Goal: Task Accomplishment & Management: Manage account settings

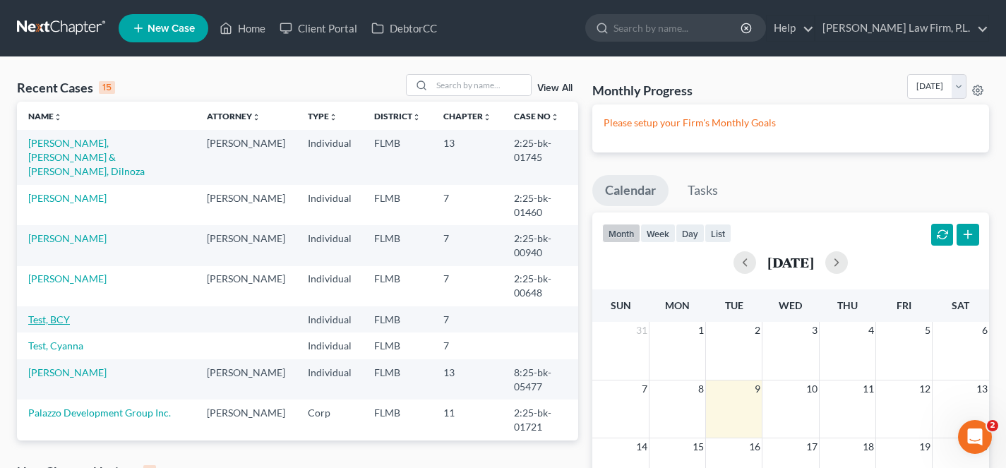
click at [62, 313] on link "Test, BCY" at bounding box center [49, 319] width 42 height 12
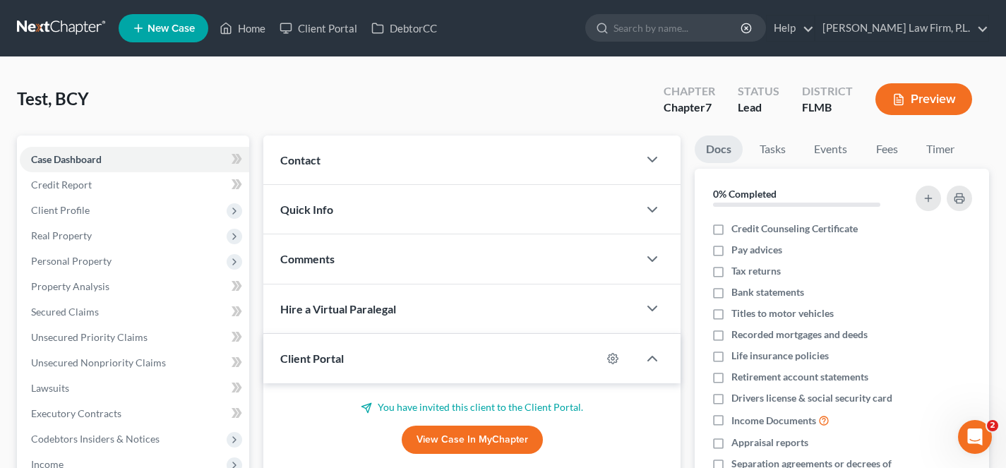
scroll to position [131, 0]
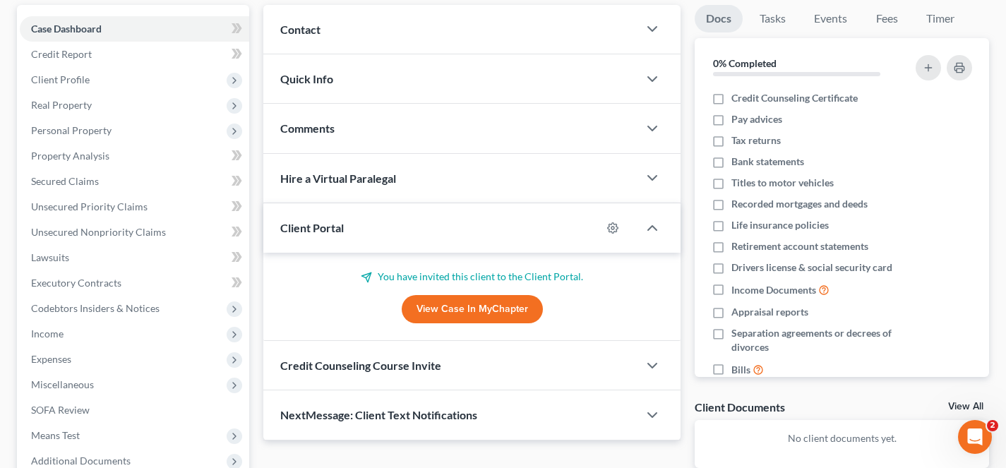
click at [465, 309] on link "View Case in MyChapter" at bounding box center [472, 309] width 141 height 28
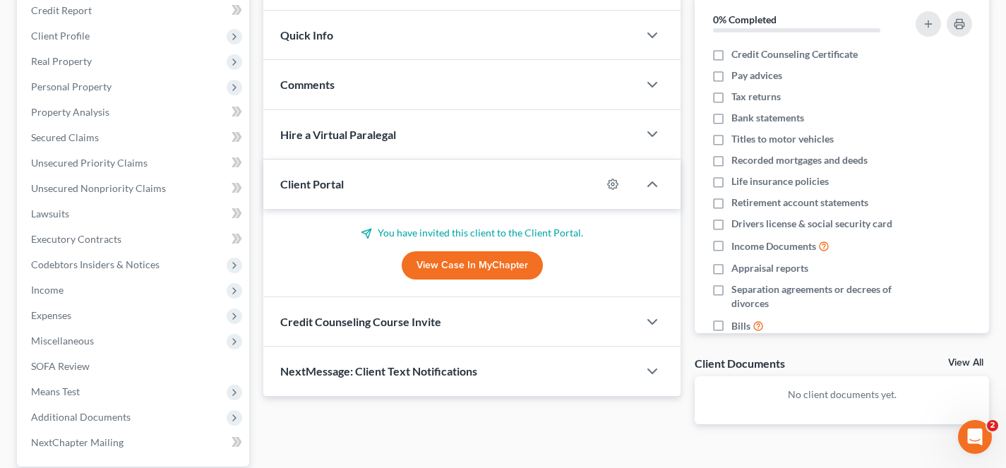
scroll to position [237, 0]
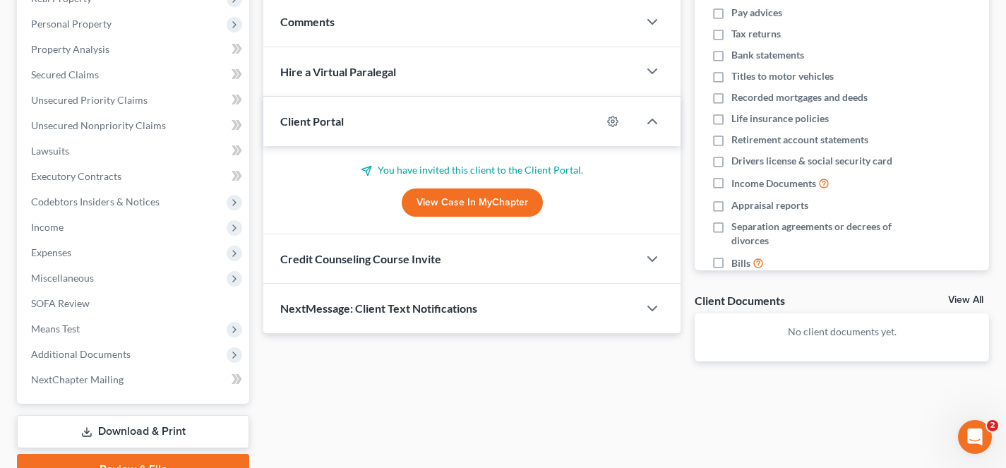
click at [342, 257] on span "Credit Counseling Course Invite" at bounding box center [360, 258] width 161 height 13
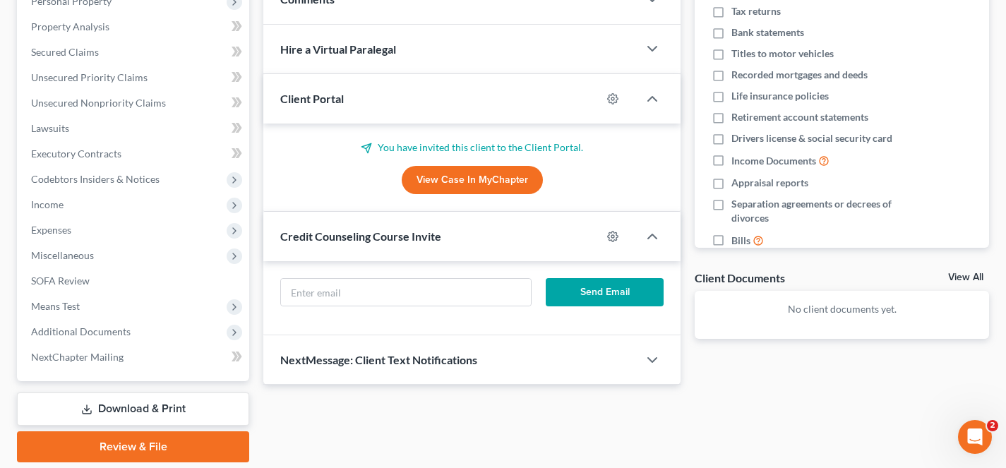
scroll to position [0, 0]
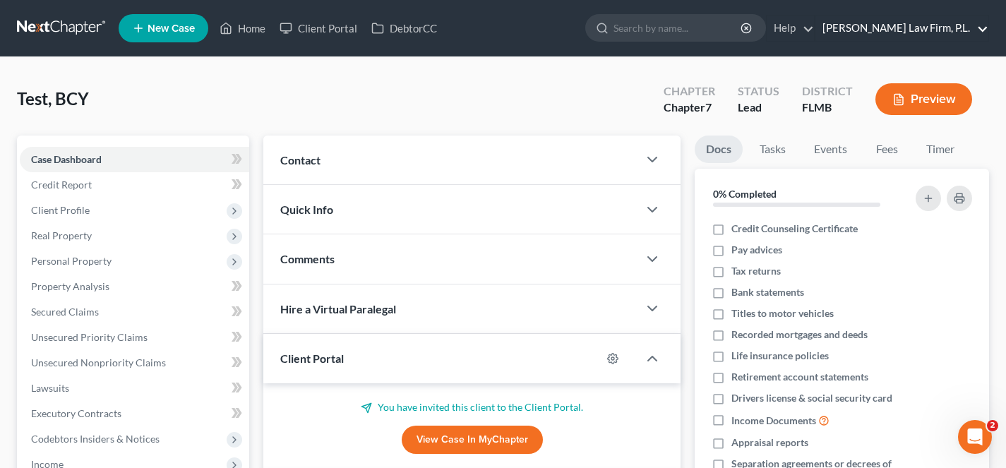
click at [964, 20] on link "[PERSON_NAME] Law Firm, P.L." at bounding box center [901, 28] width 173 height 25
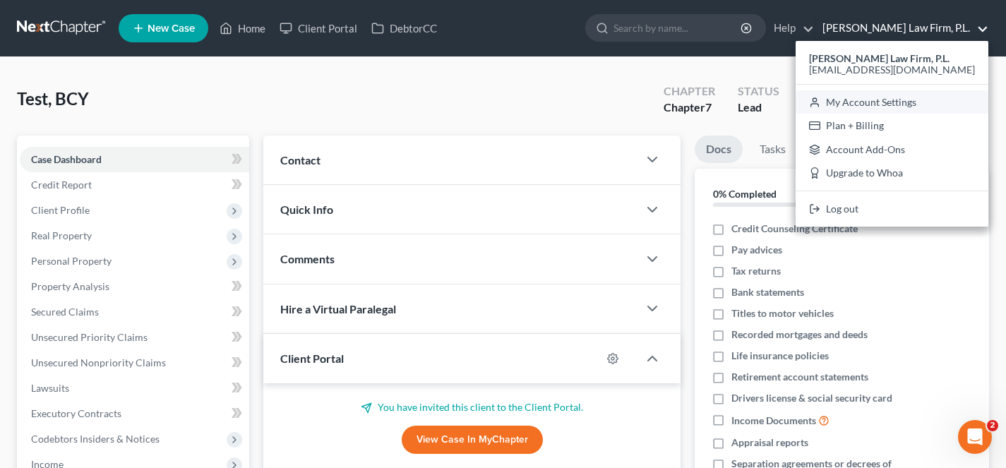
click at [913, 103] on link "My Account Settings" at bounding box center [892, 102] width 193 height 24
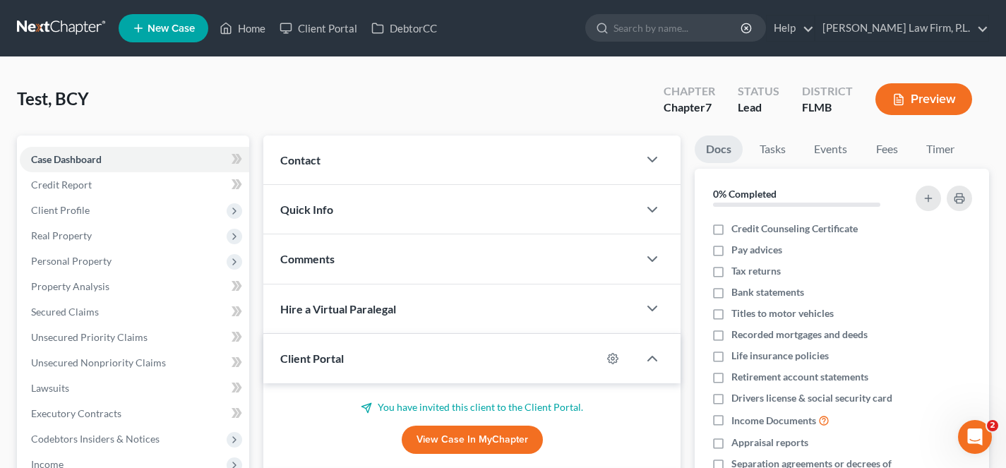
select select "24"
select select "9"
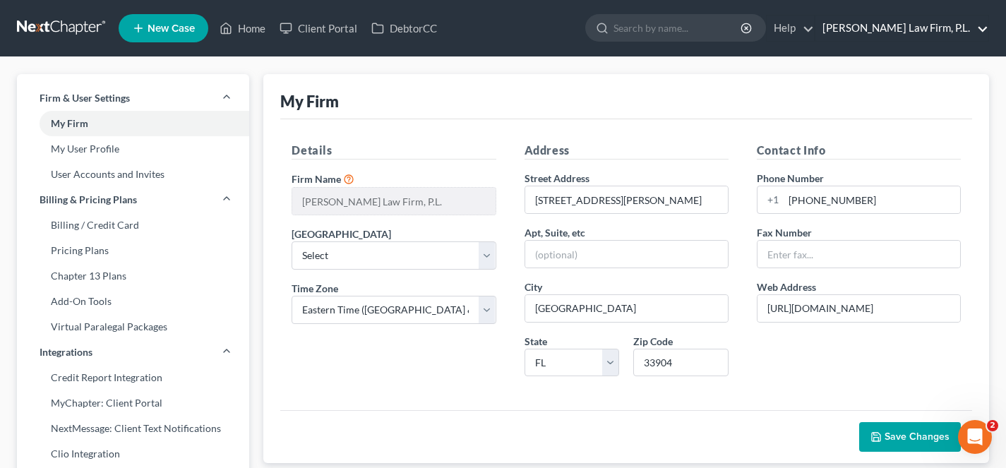
click at [925, 30] on link "[PERSON_NAME] Law Firm, P.L." at bounding box center [901, 28] width 173 height 25
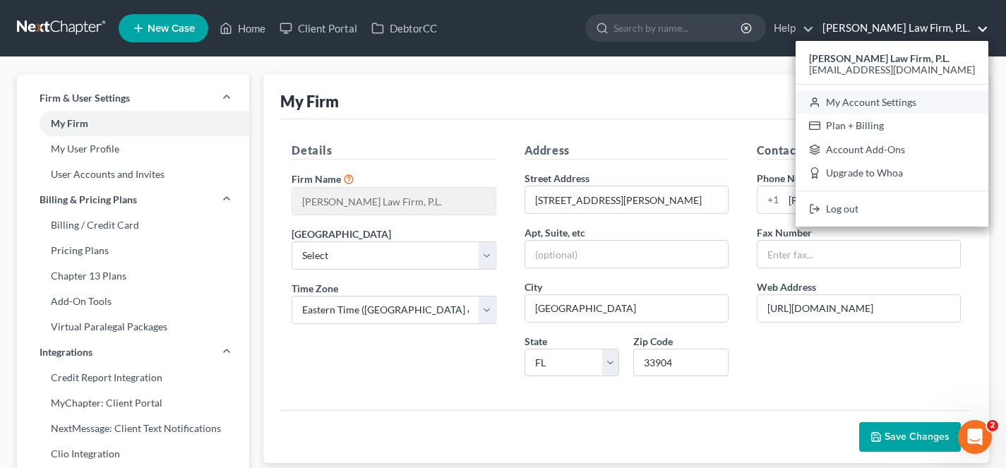
click at [925, 109] on link "My Account Settings" at bounding box center [892, 102] width 193 height 24
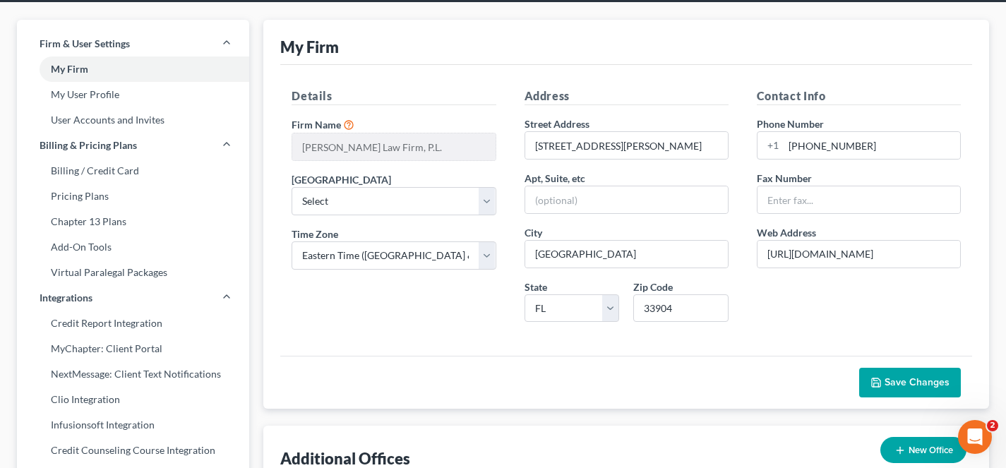
scroll to position [56, 0]
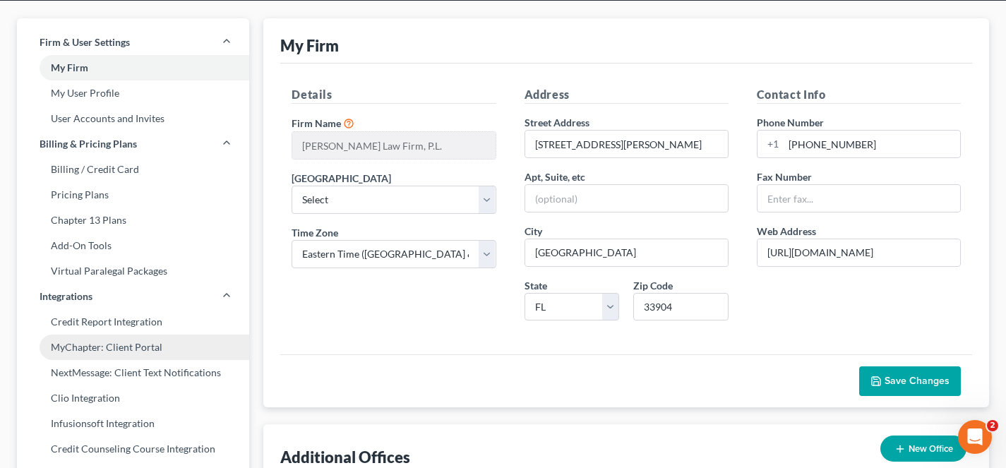
click at [153, 348] on link "MyChapter: Client Portal" at bounding box center [133, 347] width 232 height 25
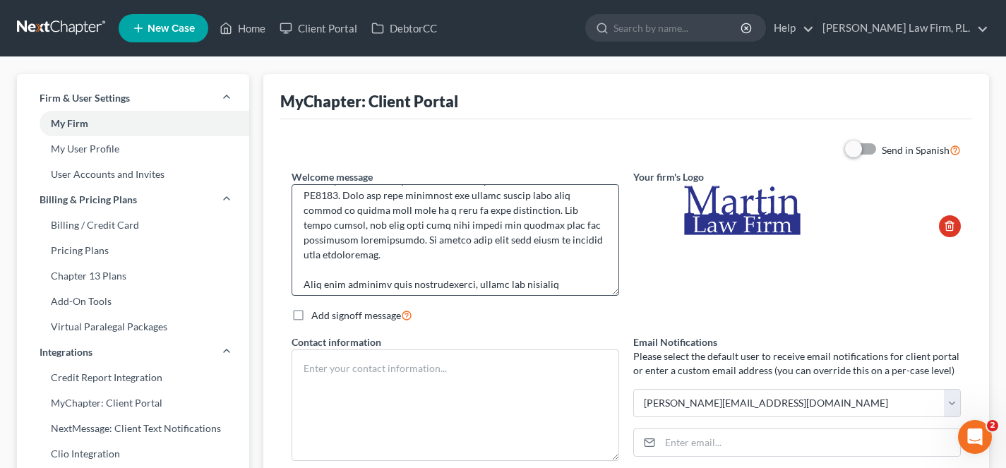
scroll to position [252, 0]
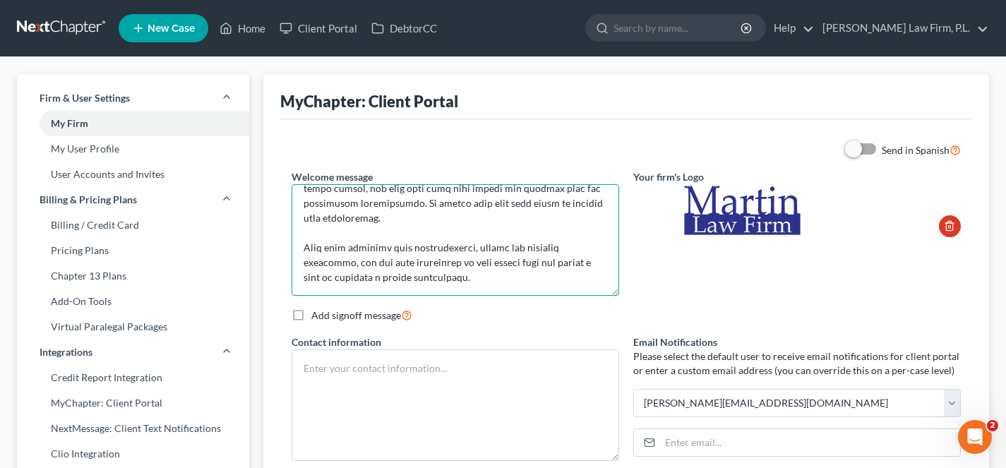
click at [338, 248] on textarea at bounding box center [456, 240] width 328 height 112
click at [400, 249] on textarea at bounding box center [456, 240] width 328 height 112
click at [518, 249] on textarea at bounding box center [456, 240] width 328 height 112
click at [388, 263] on textarea at bounding box center [456, 240] width 328 height 112
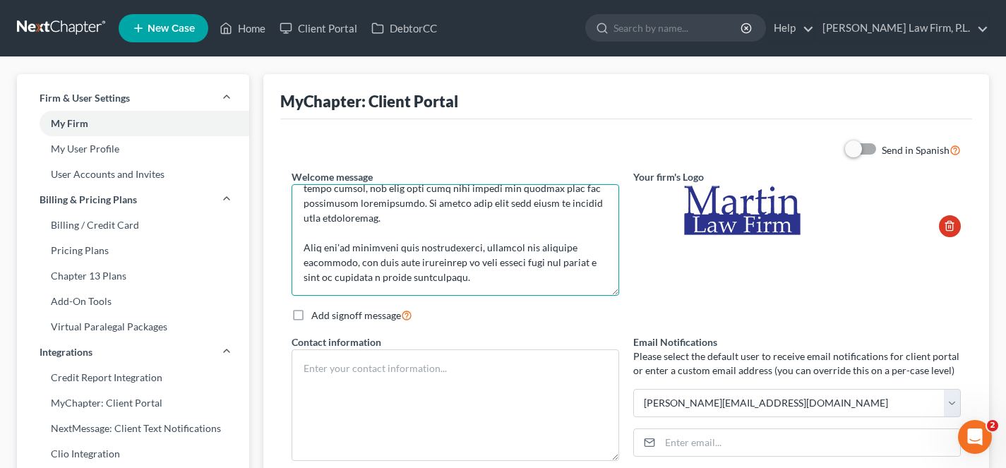
click at [466, 258] on textarea at bounding box center [456, 240] width 328 height 112
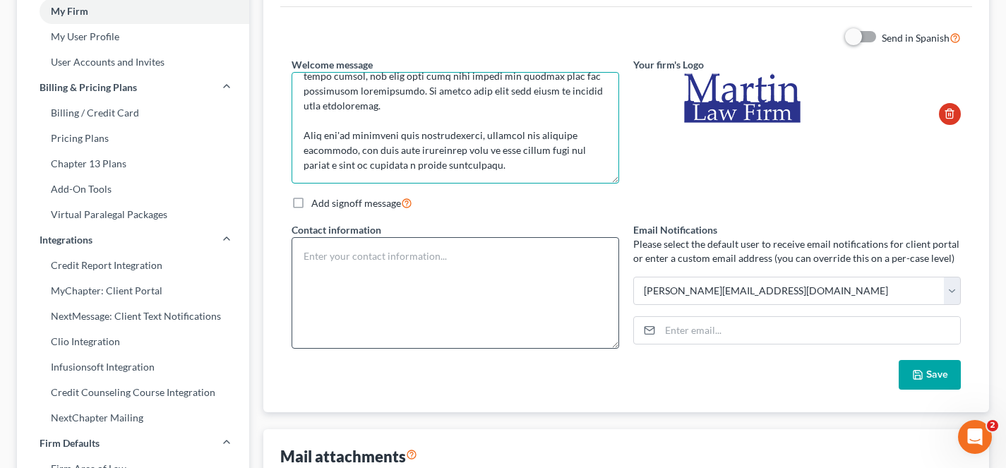
scroll to position [119, 0]
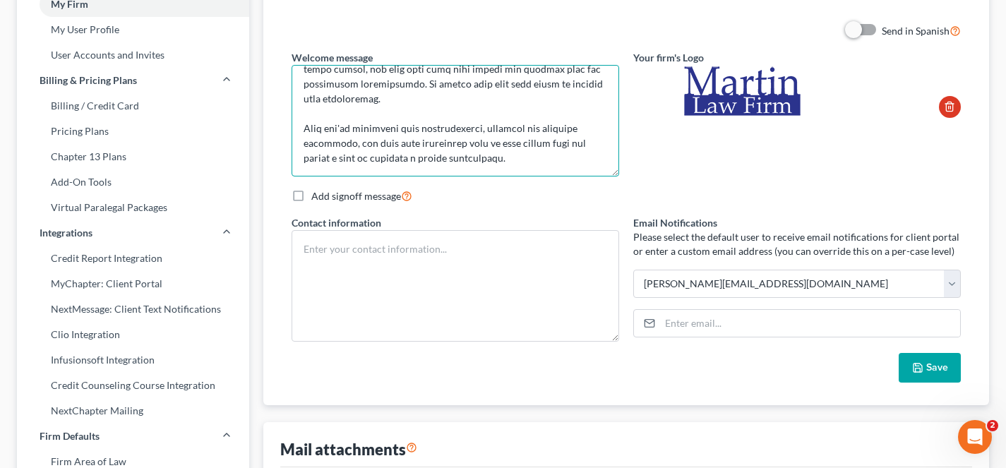
type textarea "Thank you for hiring [PERSON_NAME] Law Firm, P.L. to represent you in your bank…"
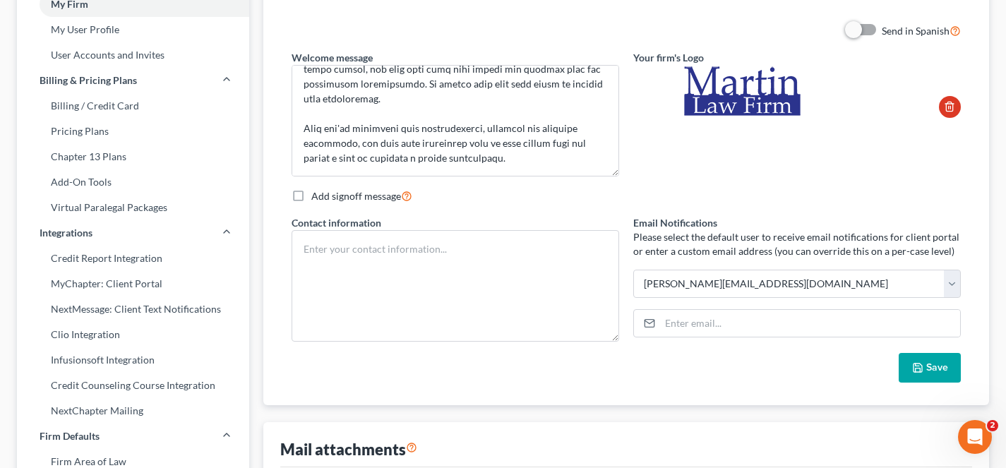
click at [920, 377] on button "Save" at bounding box center [930, 368] width 62 height 30
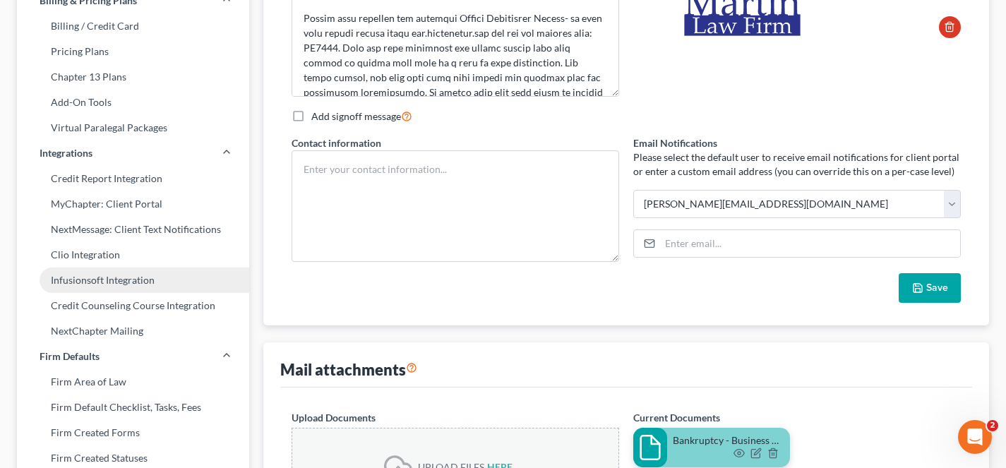
scroll to position [202, 0]
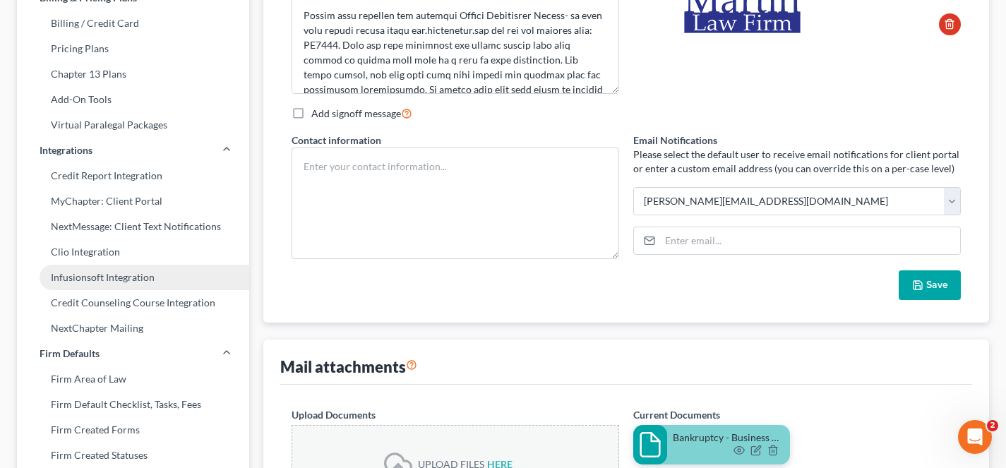
click at [159, 277] on link "Infusionsoft Integration" at bounding box center [133, 277] width 232 height 25
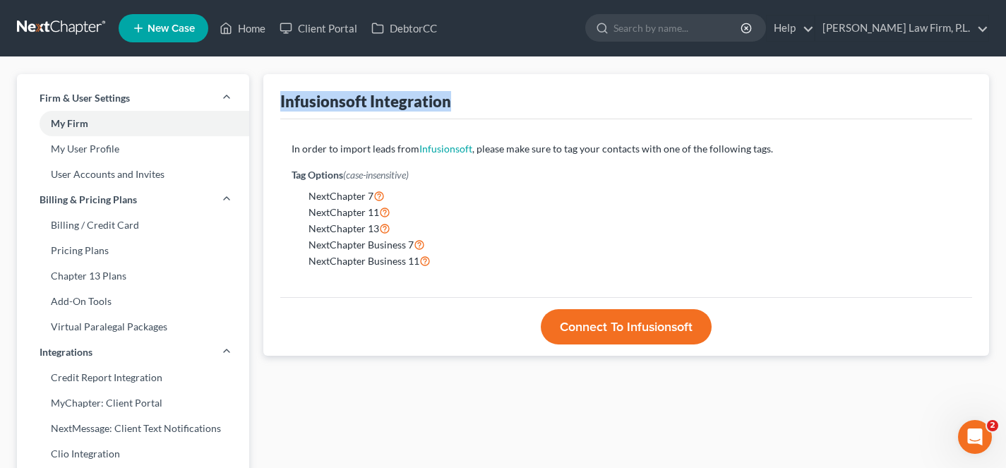
drag, startPoint x: 273, startPoint y: 99, endPoint x: 477, endPoint y: 98, distance: 204.7
click at [477, 98] on div "Infusionsoft Integration In order to import leads from Infusionsoft , please ma…" at bounding box center [626, 215] width 726 height 282
copy div "Infusionsoft Integration"
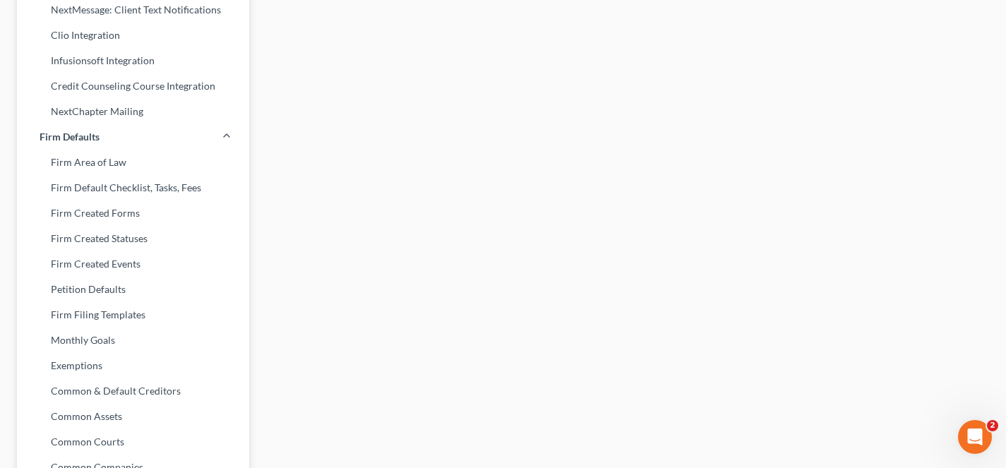
scroll to position [424, 0]
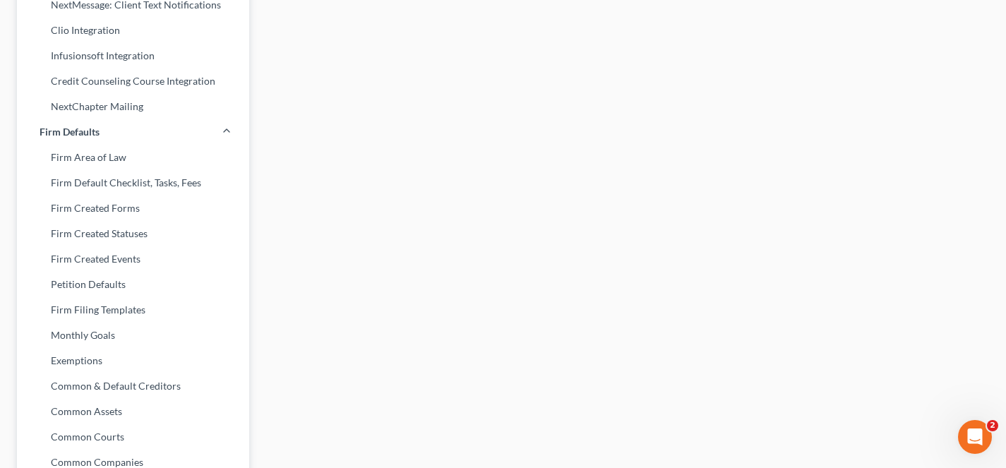
click at [157, 282] on link "Petition Defaults" at bounding box center [133, 284] width 232 height 25
select select "9"
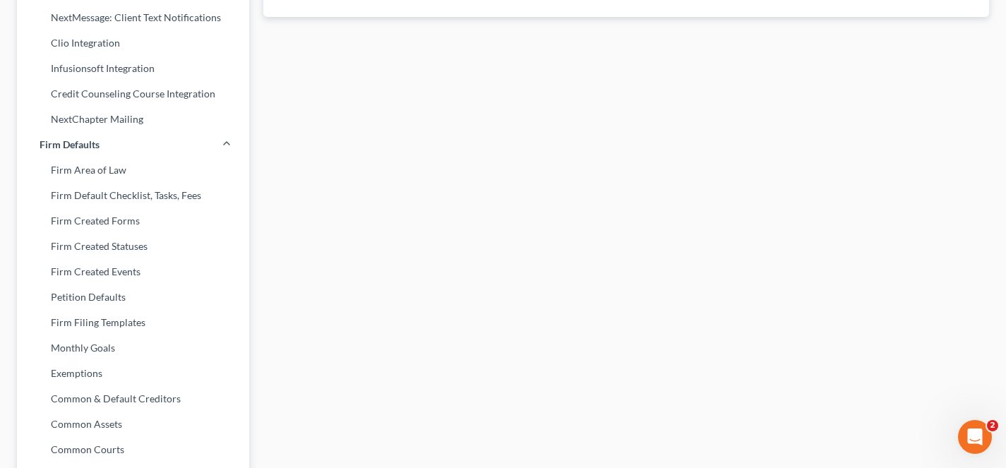
scroll to position [416, 0]
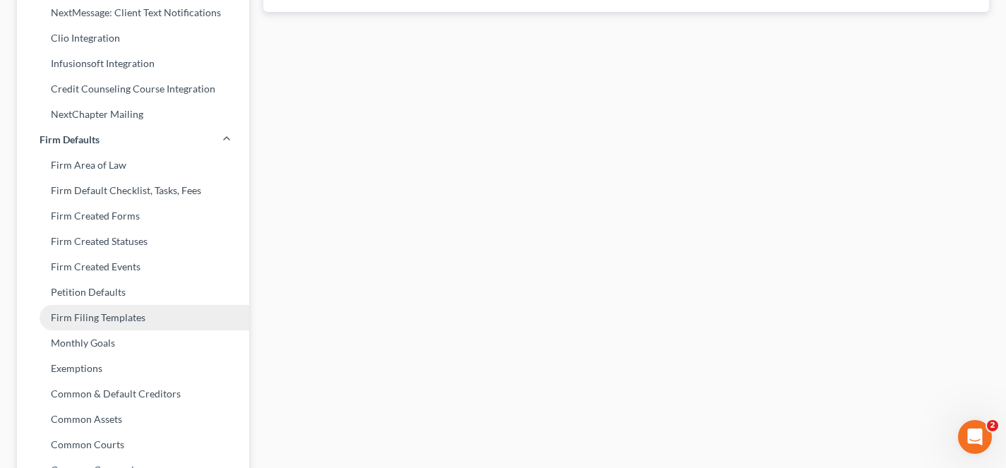
click at [133, 318] on link "Firm Filing Templates" at bounding box center [133, 317] width 232 height 25
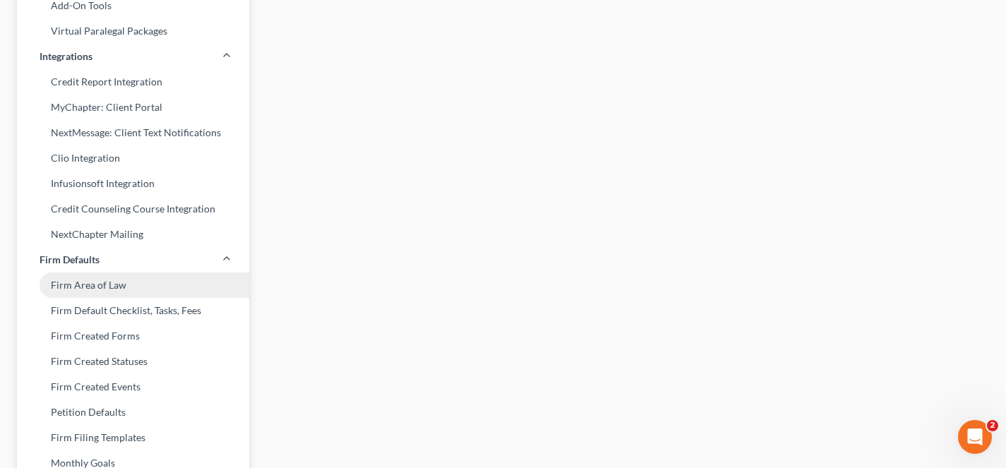
click at [141, 285] on link "Firm Area of Law" at bounding box center [133, 285] width 232 height 25
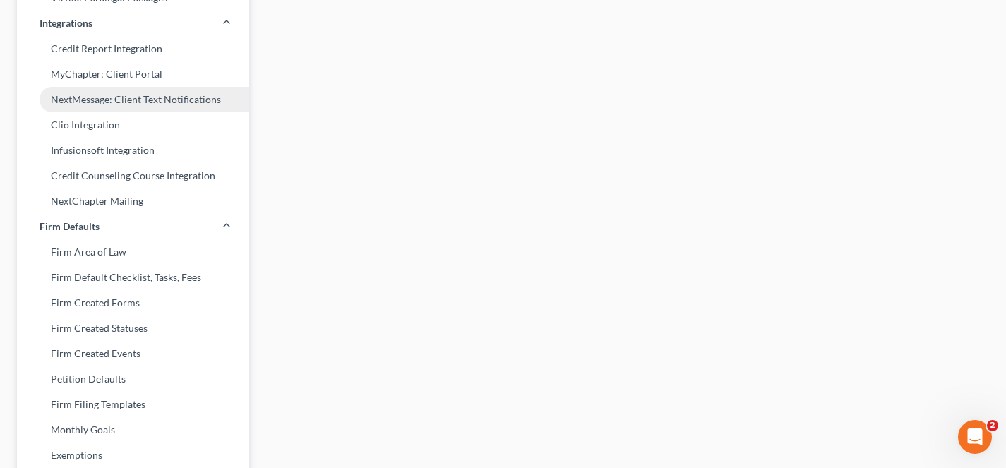
scroll to position [349, 0]
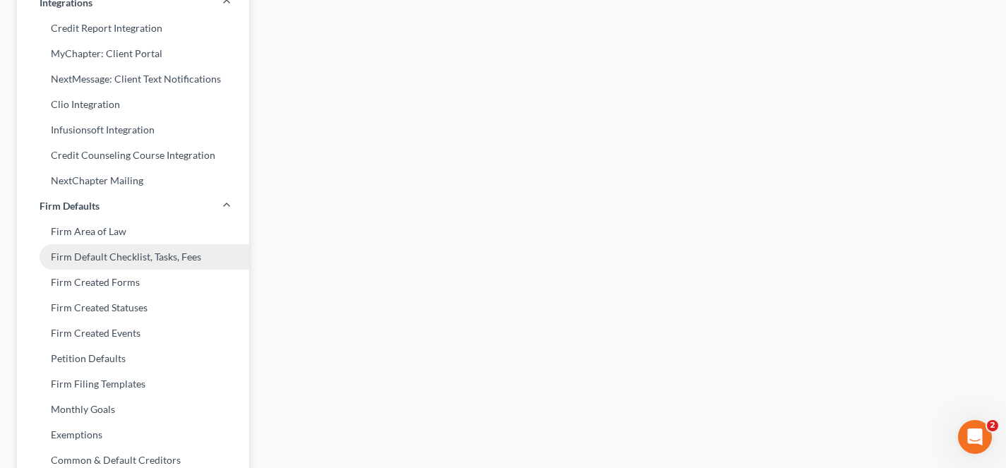
click at [135, 255] on link "Firm Default Checklist, Tasks, Fees" at bounding box center [133, 256] width 232 height 25
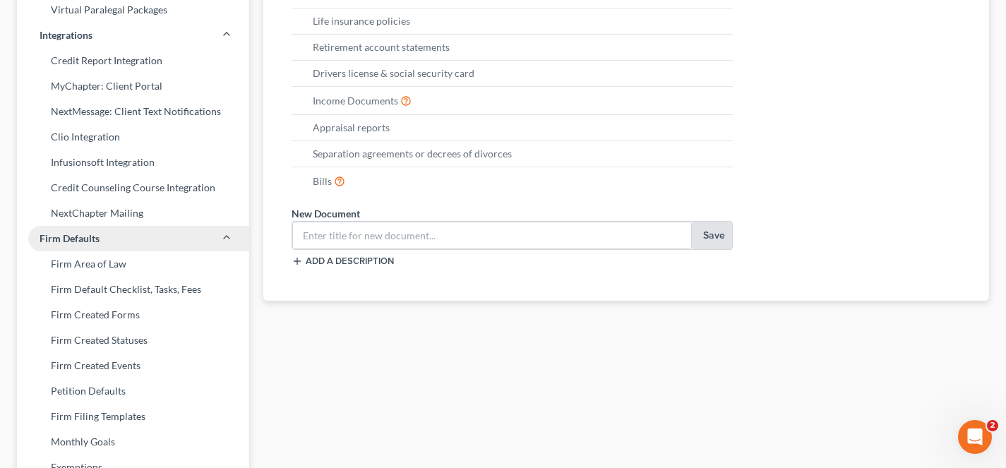
scroll to position [318, 0]
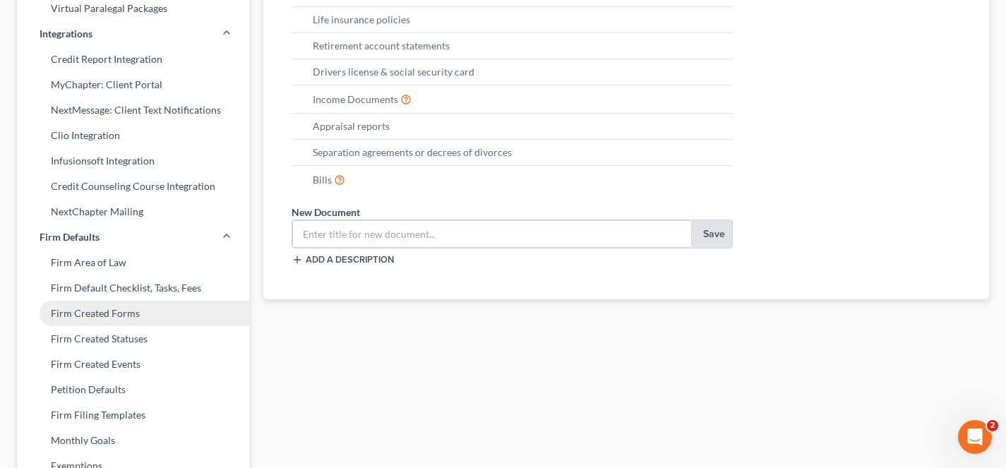
click at [128, 321] on link "Firm Created Forms" at bounding box center [133, 313] width 232 height 25
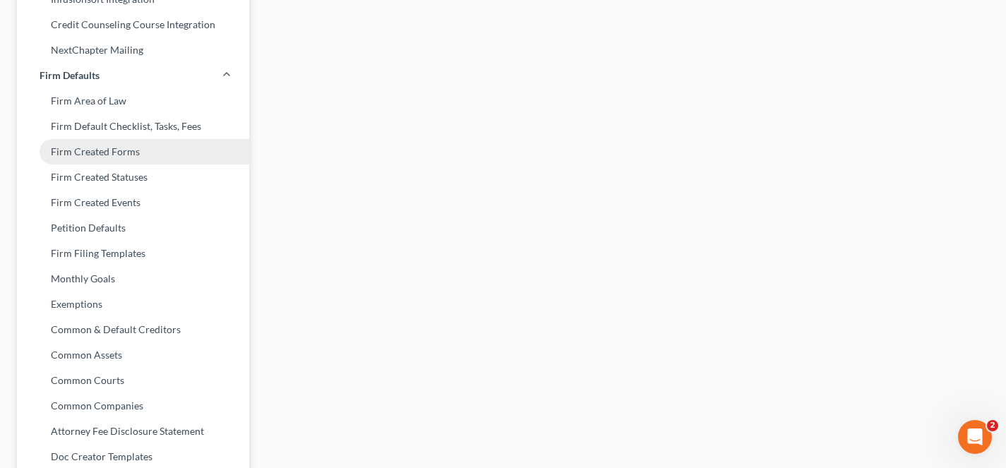
scroll to position [442, 0]
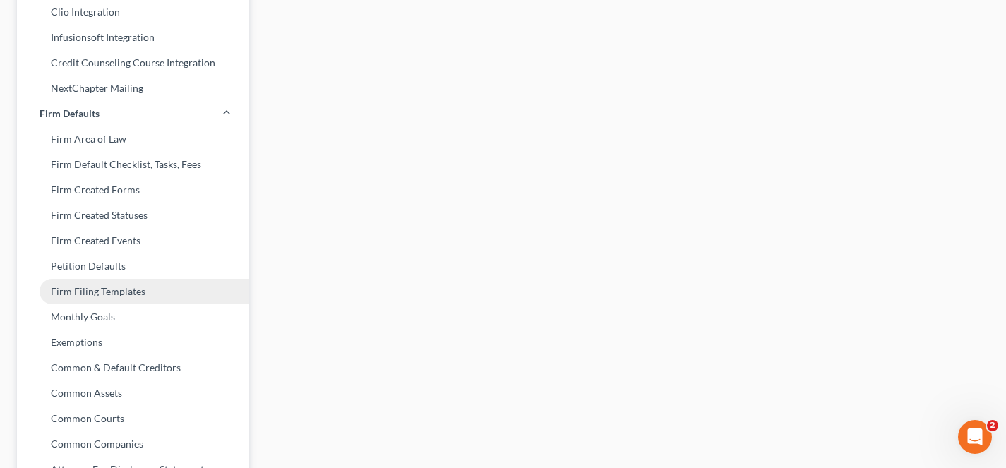
click at [143, 296] on link "Firm Filing Templates" at bounding box center [133, 291] width 232 height 25
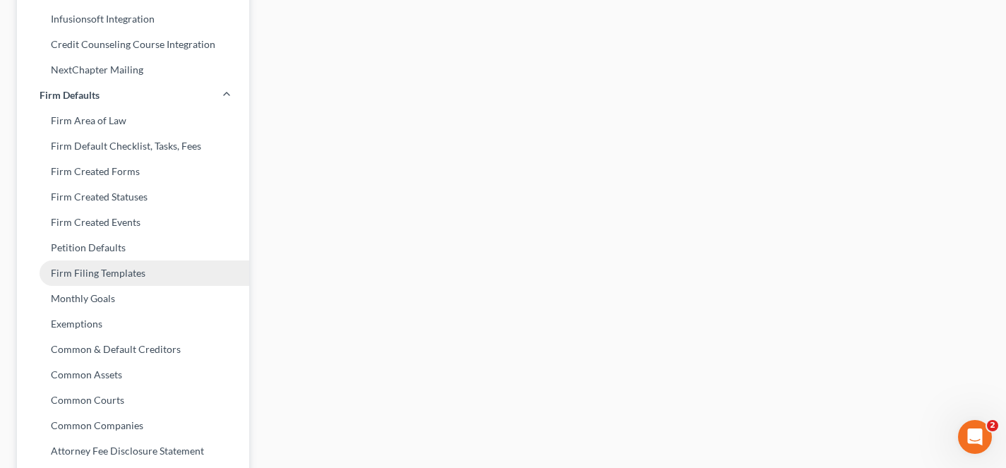
scroll to position [463, 0]
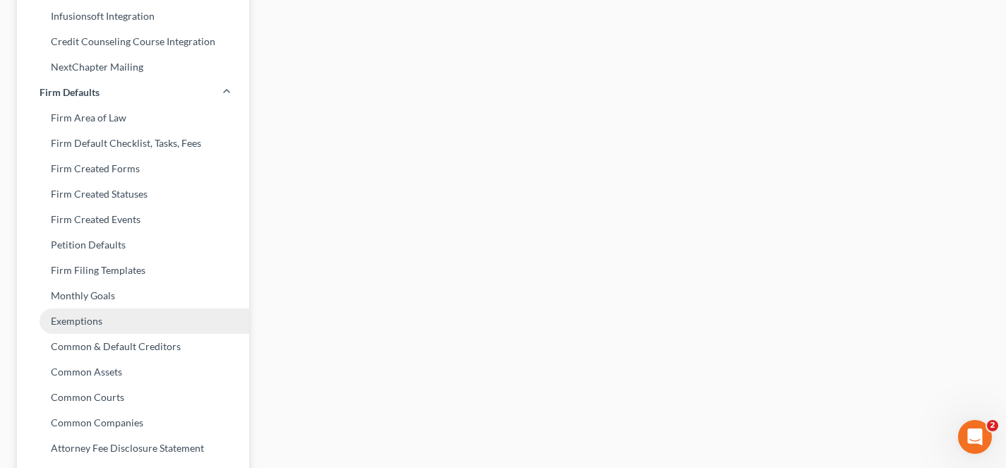
click at [142, 319] on link "Exemptions" at bounding box center [133, 321] width 232 height 25
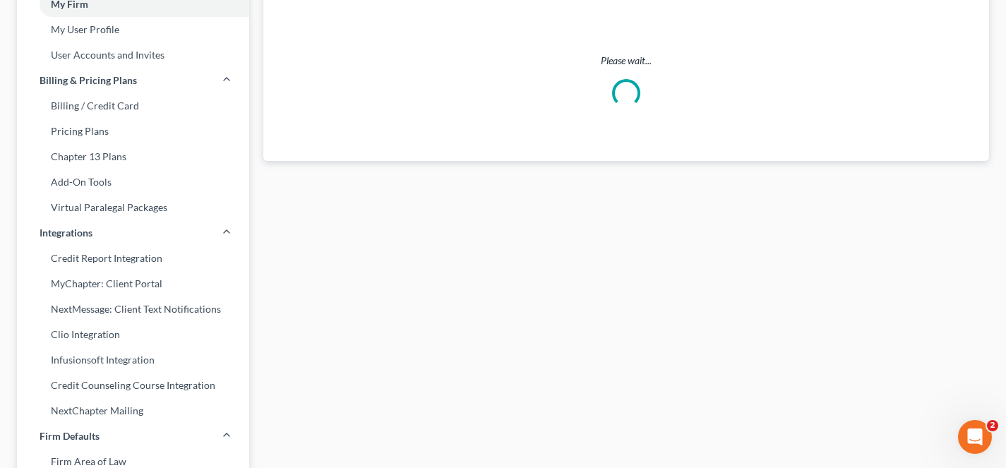
select select "0"
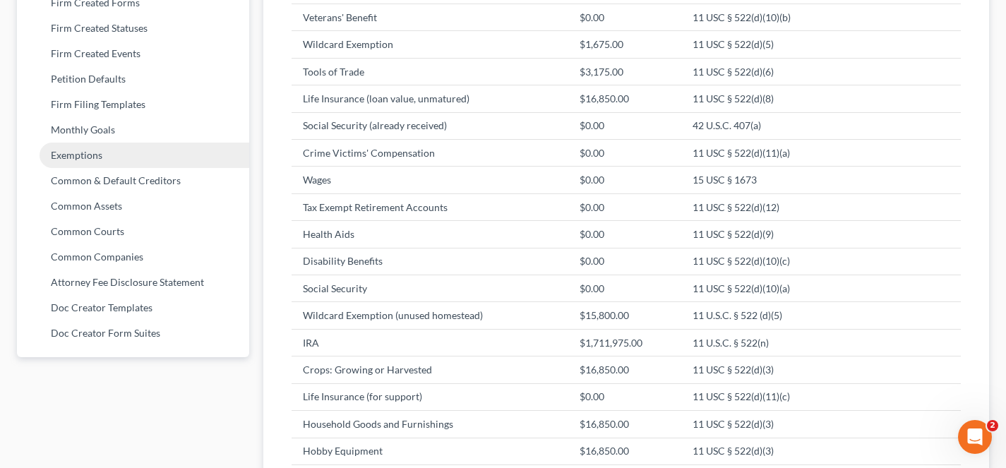
scroll to position [631, 0]
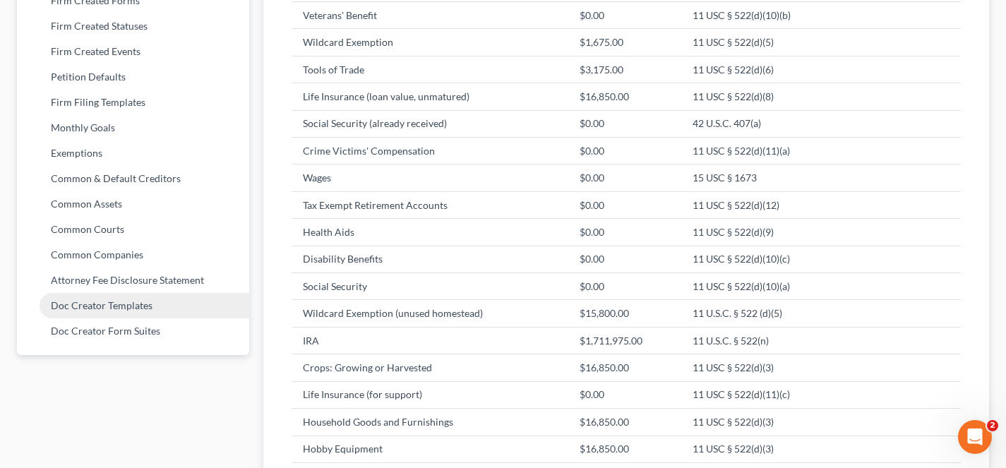
click at [162, 308] on link "Doc Creator Templates" at bounding box center [133, 305] width 232 height 25
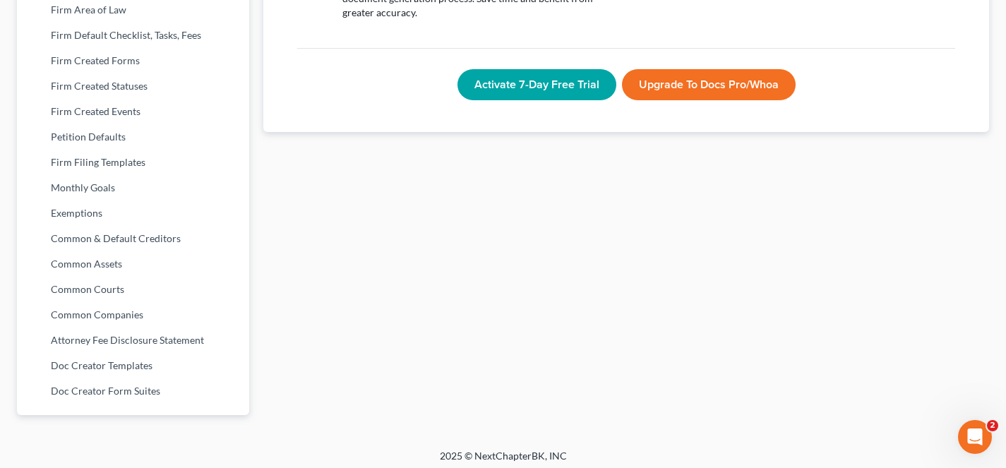
scroll to position [578, 0]
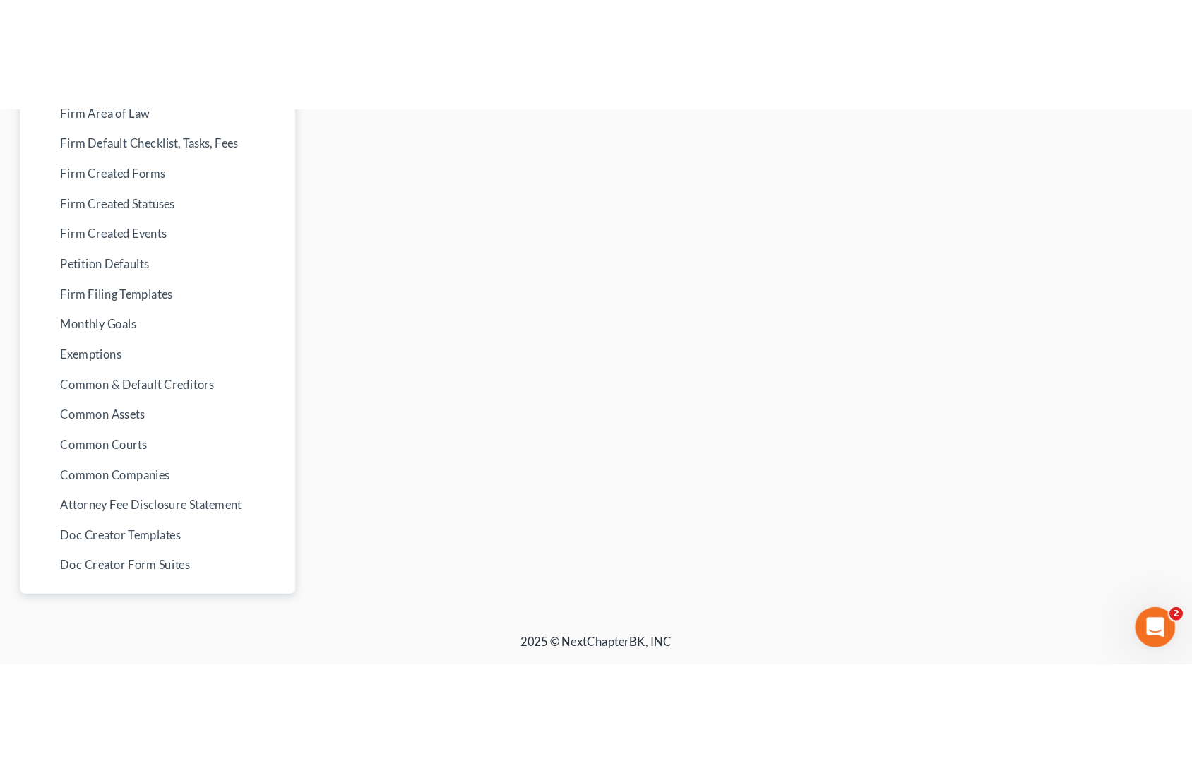
scroll to position [273, 0]
